Goal: Task Accomplishment & Management: Manage account settings

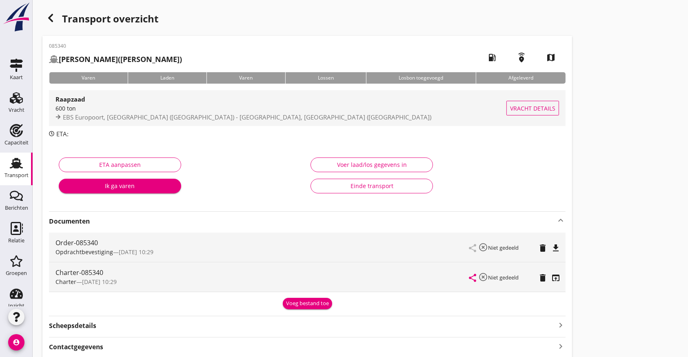
click at [115, 118] on span "EBS Europoort, [GEOGRAPHIC_DATA] ([GEOGRAPHIC_DATA]) - [GEOGRAPHIC_DATA], [GEOG…" at bounding box center [247, 117] width 368 height 8
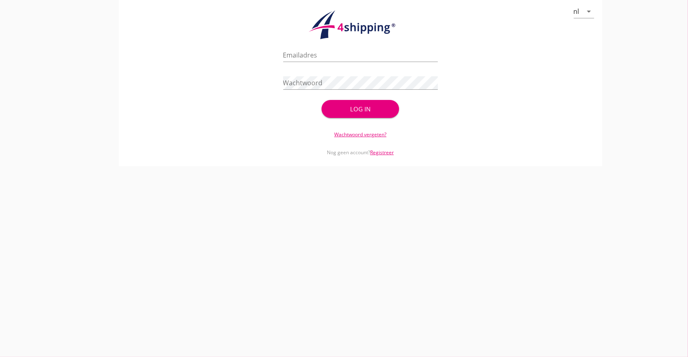
type input "[PERSON_NAME][EMAIL_ADDRESS][DOMAIN_NAME]"
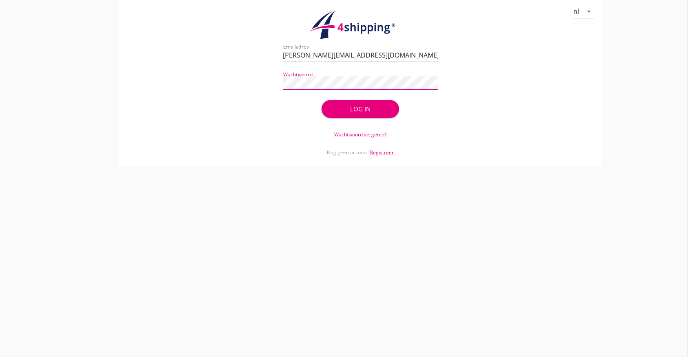
click at [351, 111] on div "Log in" at bounding box center [360, 108] width 51 height 9
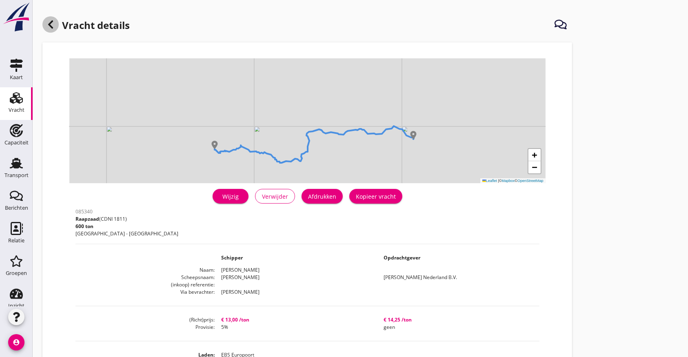
click at [47, 21] on icon at bounding box center [51, 25] width 10 height 10
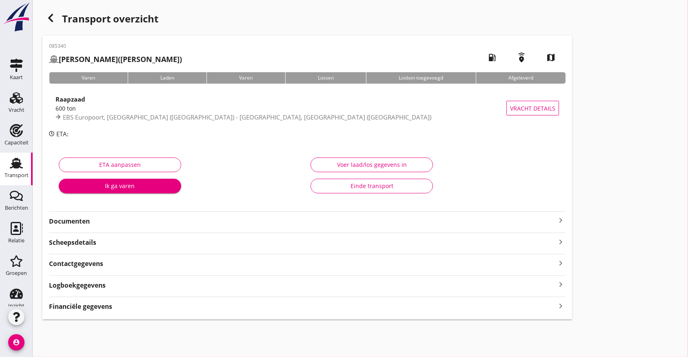
click at [255, 221] on strong "Documenten" at bounding box center [302, 221] width 507 height 9
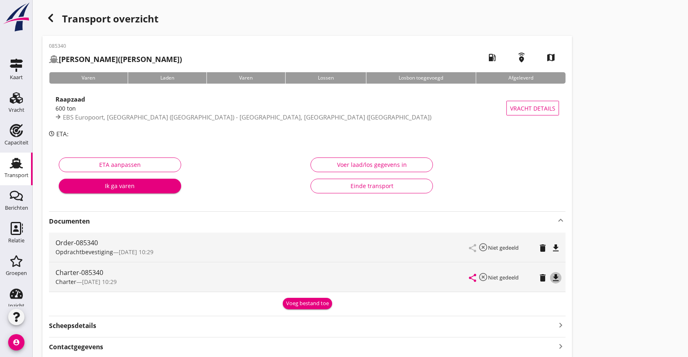
click at [558, 277] on icon "file_download" at bounding box center [556, 278] width 10 height 10
click at [51, 17] on icon "button" at bounding box center [51, 18] width 10 height 10
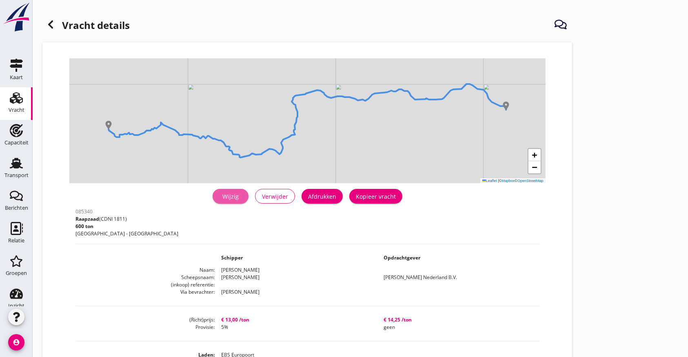
click at [238, 191] on link "Wijzig" at bounding box center [231, 196] width 36 height 15
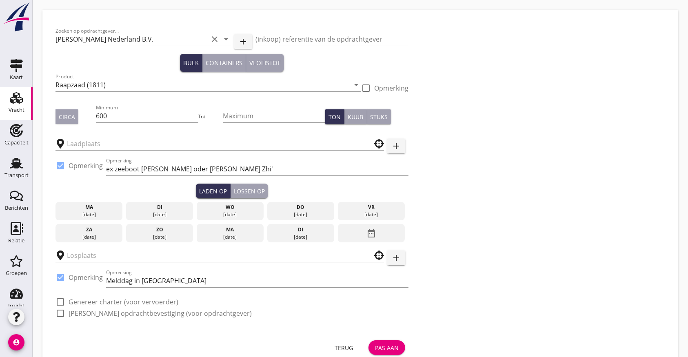
type input "Viterra"
type input "EBS Europoort"
checkbox input "true"
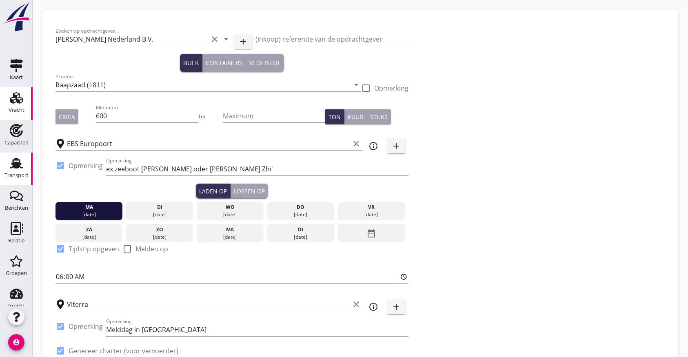
click at [15, 166] on use at bounding box center [16, 163] width 13 height 11
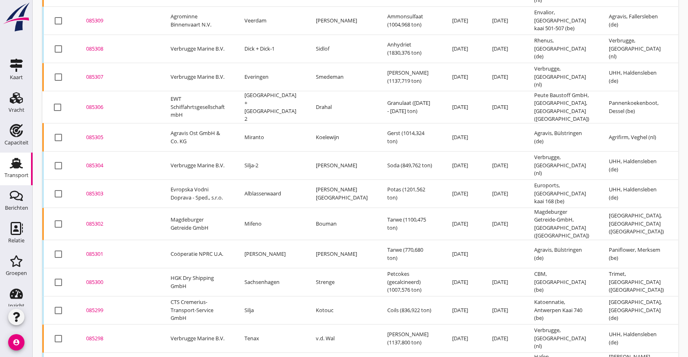
scroll to position [1111, 0]
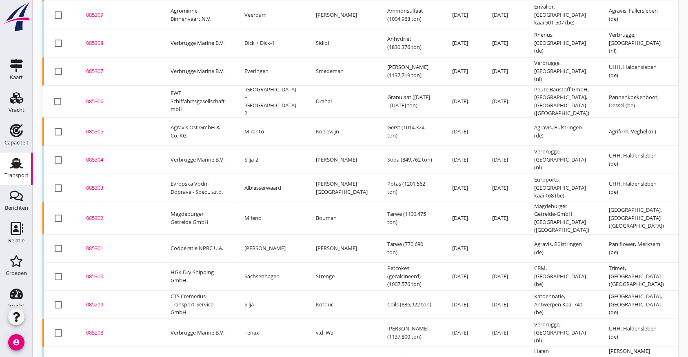
click at [91, 244] on div "085301" at bounding box center [118, 248] width 65 height 8
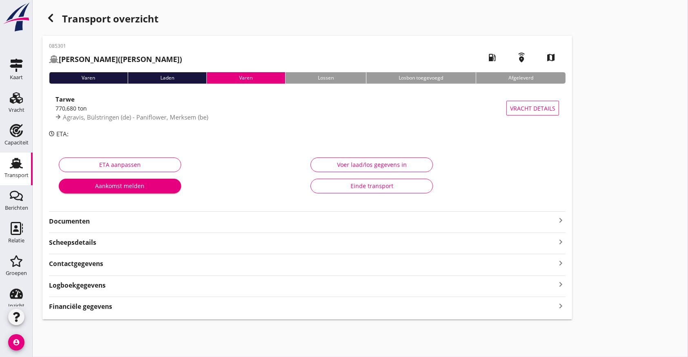
click at [70, 222] on strong "Documenten" at bounding box center [302, 221] width 507 height 9
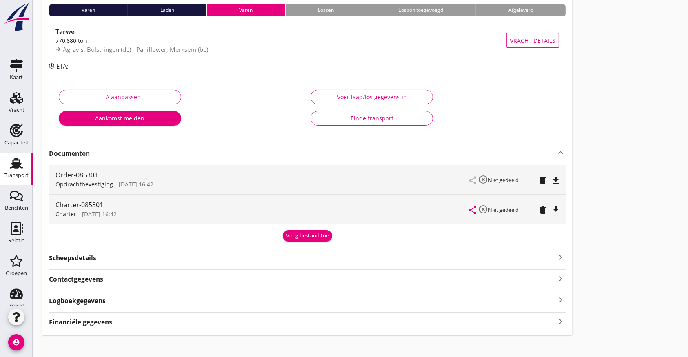
scroll to position [75, 0]
